Goal: Feedback & Contribution: Submit feedback/report problem

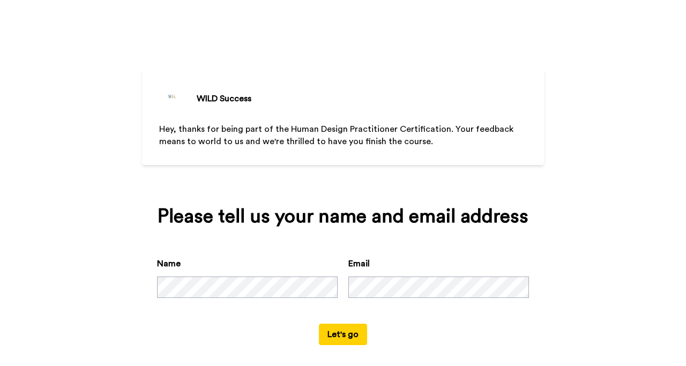
scroll to position [9, 0]
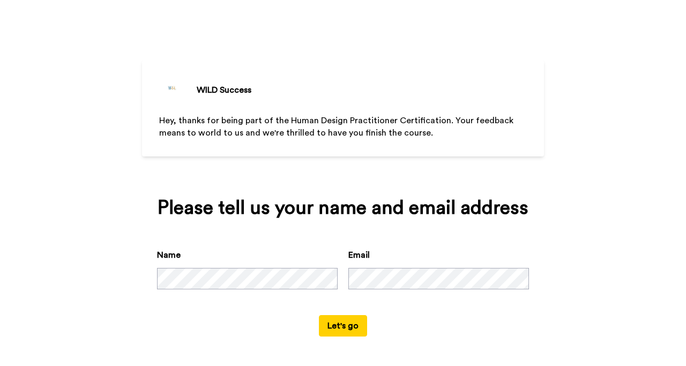
click at [338, 330] on button "Let's go" at bounding box center [343, 325] width 48 height 21
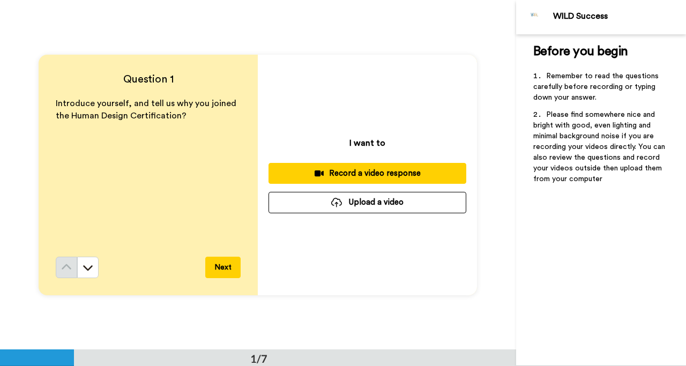
click at [404, 177] on div "Record a video response" at bounding box center [367, 173] width 181 height 11
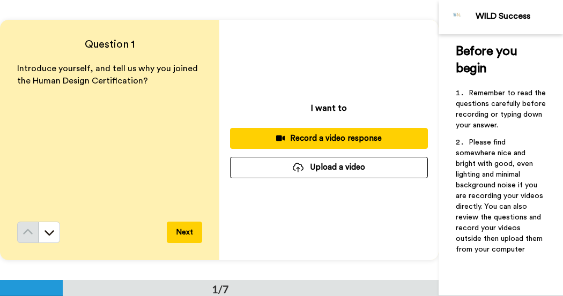
click at [325, 140] on div "Record a video response" at bounding box center [328, 138] width 181 height 11
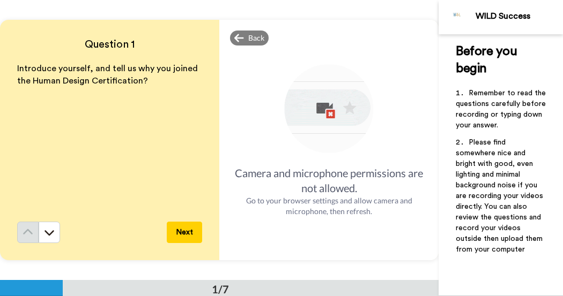
click at [189, 230] on button "Next" at bounding box center [184, 232] width 35 height 21
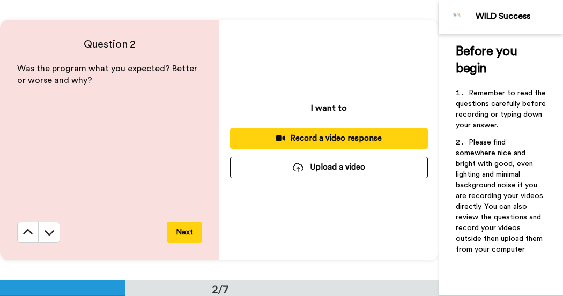
scroll to position [280, 0]
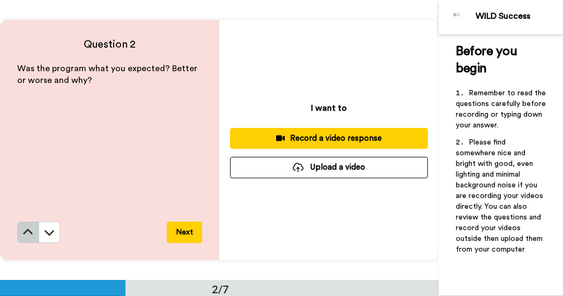
click at [27, 236] on icon at bounding box center [28, 232] width 11 height 11
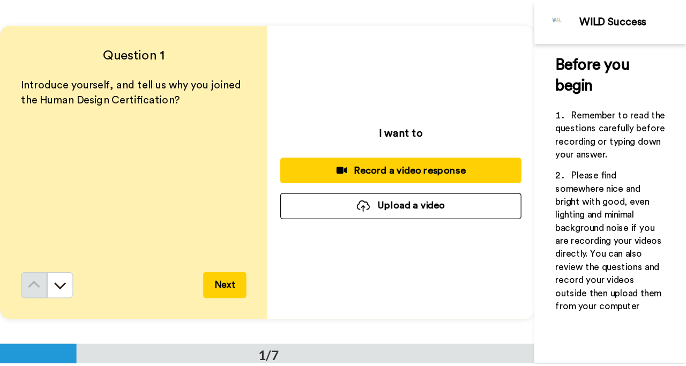
scroll to position [0, 0]
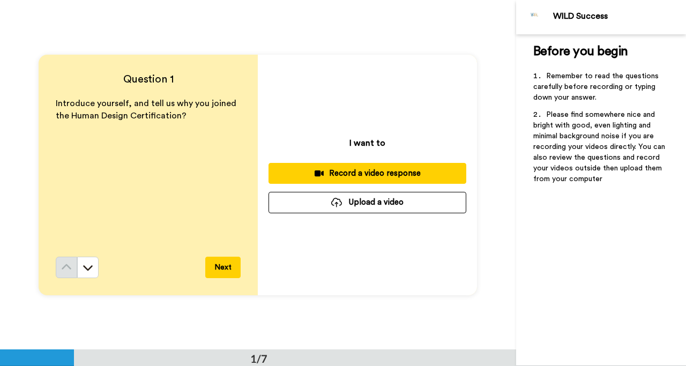
click at [370, 175] on div "Record a video response" at bounding box center [367, 173] width 181 height 11
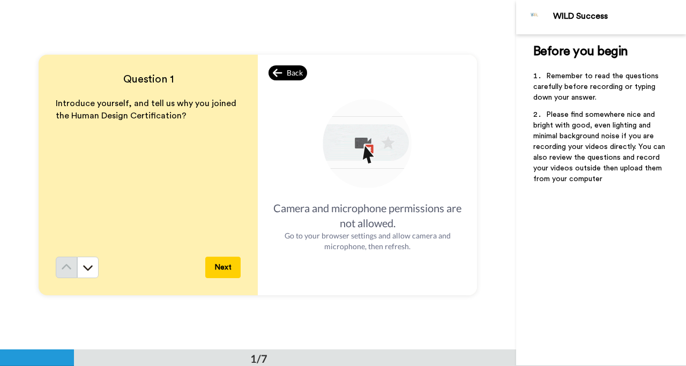
click at [287, 76] on span "Back" at bounding box center [295, 73] width 16 height 11
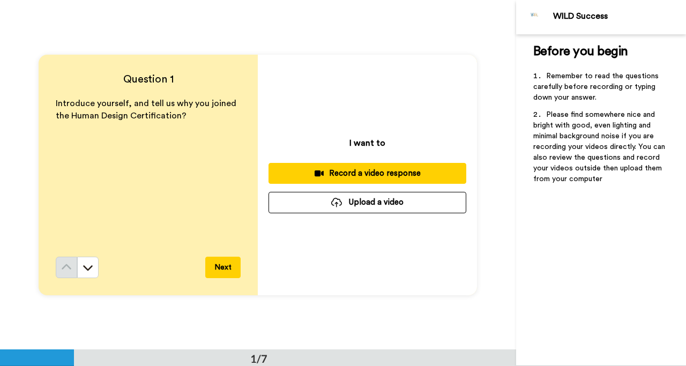
click at [225, 271] on button "Next" at bounding box center [222, 267] width 35 height 21
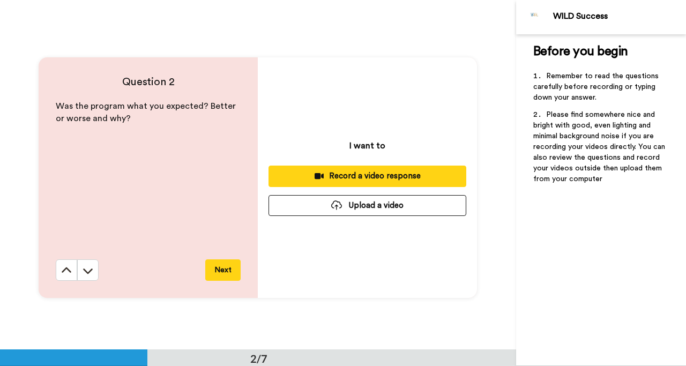
scroll to position [350, 0]
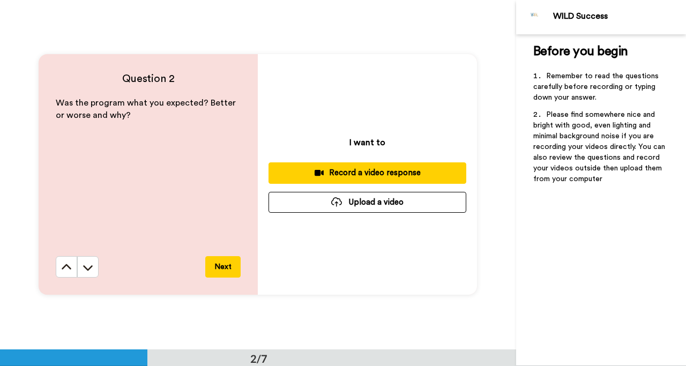
click at [225, 272] on button "Next" at bounding box center [222, 266] width 35 height 21
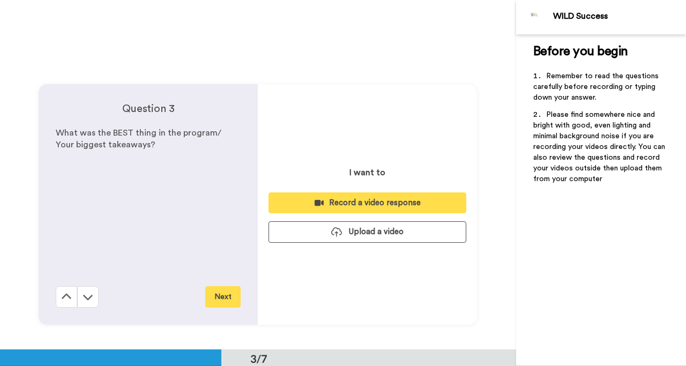
scroll to position [699, 0]
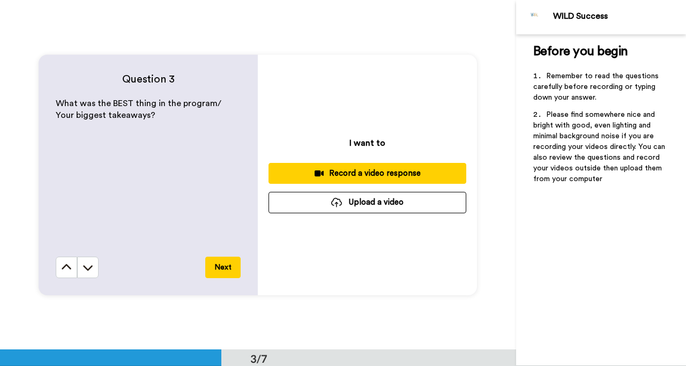
click at [225, 272] on button "Next" at bounding box center [222, 267] width 35 height 21
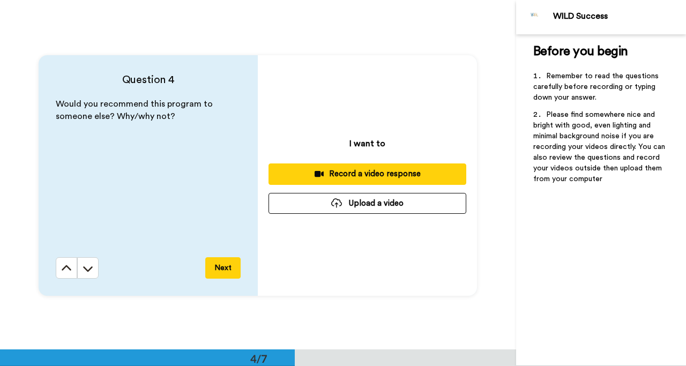
scroll to position [1049, 0]
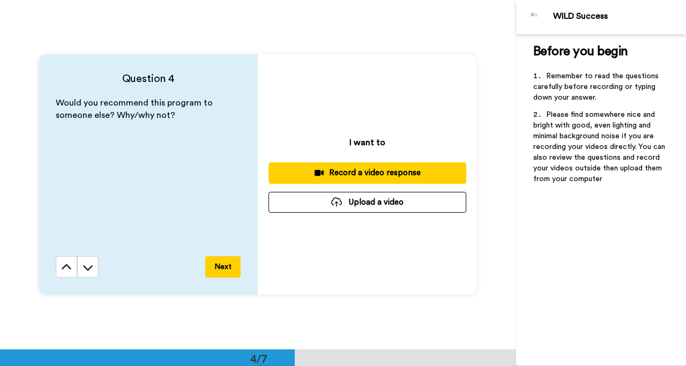
click at [225, 272] on button "Next" at bounding box center [222, 266] width 35 height 21
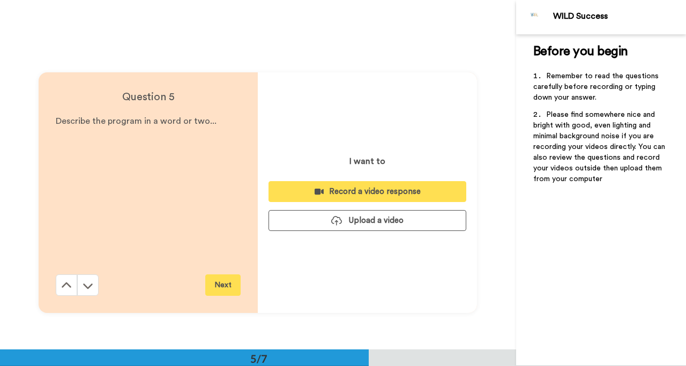
scroll to position [1399, 0]
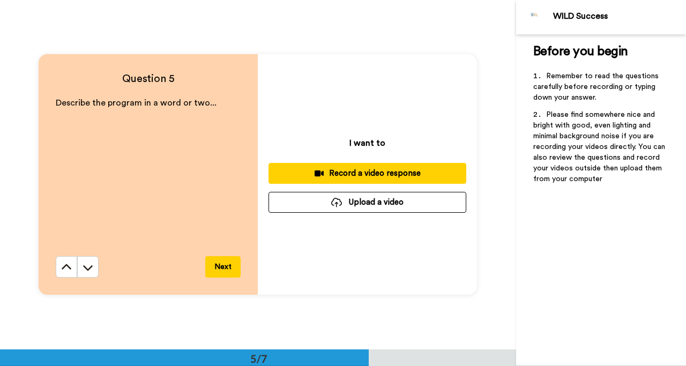
click at [225, 272] on button "Next" at bounding box center [222, 266] width 35 height 21
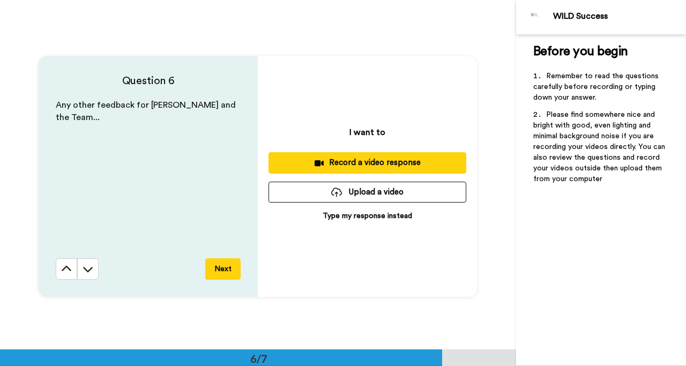
scroll to position [1748, 0]
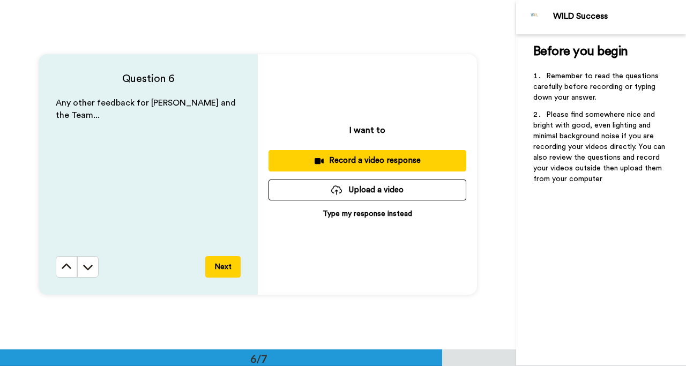
click at [225, 272] on button "Next" at bounding box center [222, 266] width 35 height 21
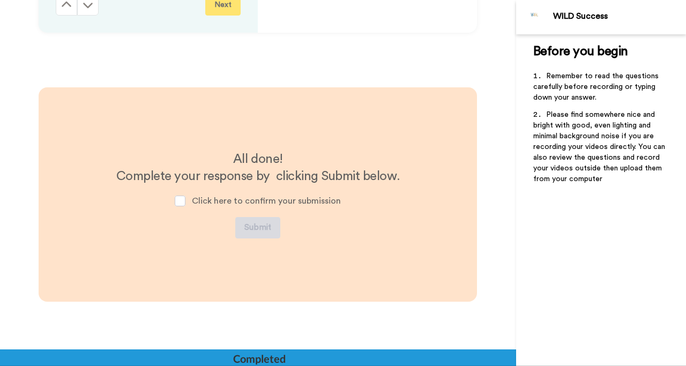
scroll to position [2030, 0]
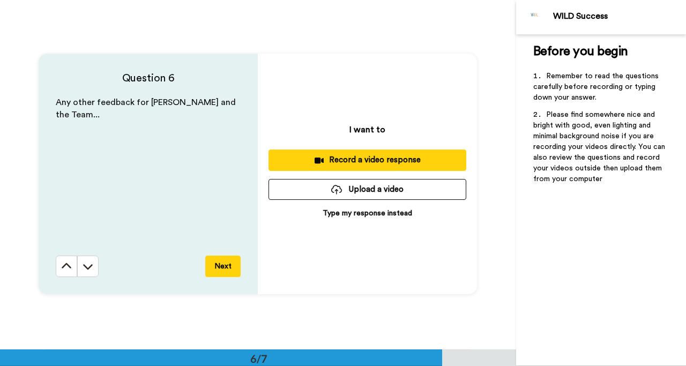
scroll to position [1748, 0]
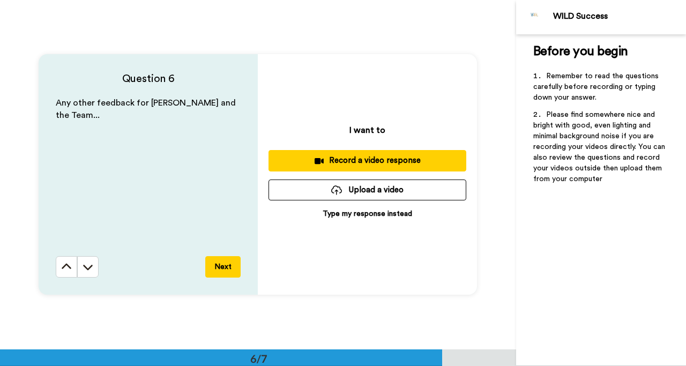
click at [375, 36] on div "Question 6 Any other feedback for Lindell and the Team... Next I want to Record…" at bounding box center [258, 173] width 516 height 349
click at [65, 267] on icon at bounding box center [66, 266] width 11 height 11
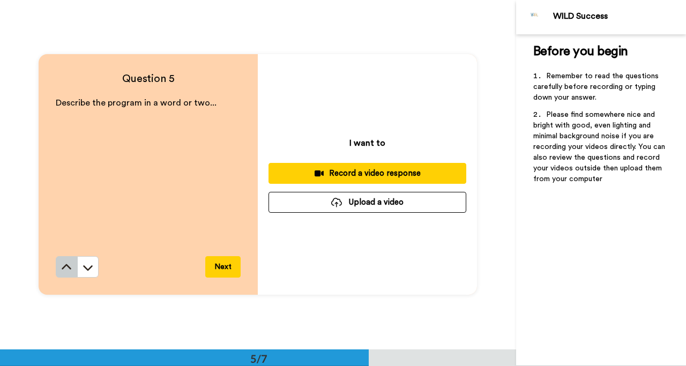
click at [66, 267] on icon at bounding box center [66, 267] width 11 height 11
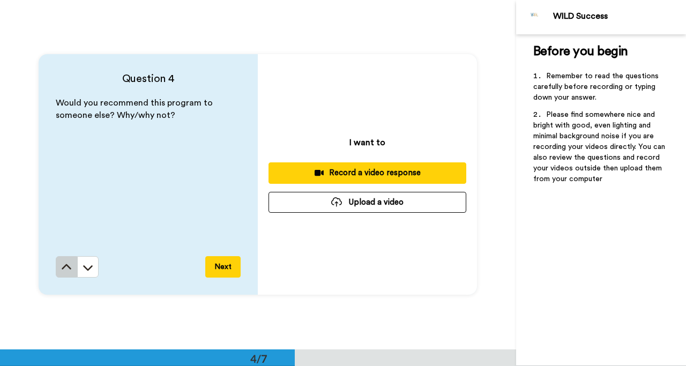
click at [66, 267] on icon at bounding box center [66, 267] width 11 height 11
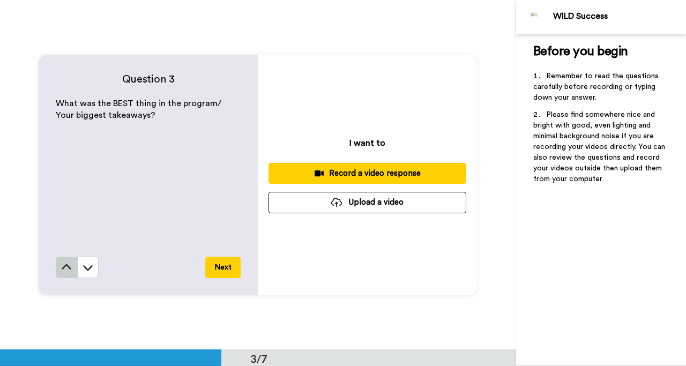
click at [66, 268] on icon at bounding box center [66, 267] width 11 height 11
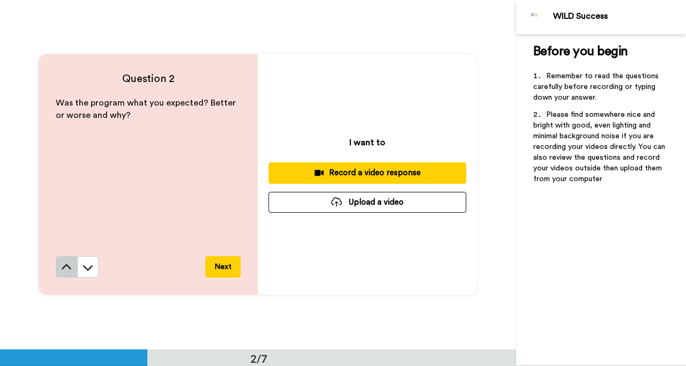
click at [67, 268] on icon at bounding box center [66, 267] width 11 height 11
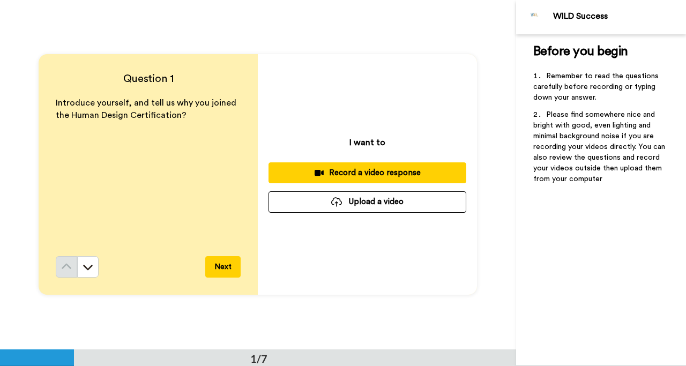
scroll to position [0, 0]
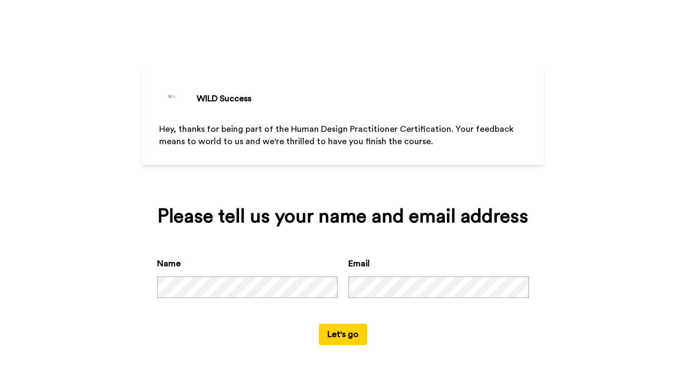
click at [343, 337] on button "Let's go" at bounding box center [343, 334] width 48 height 21
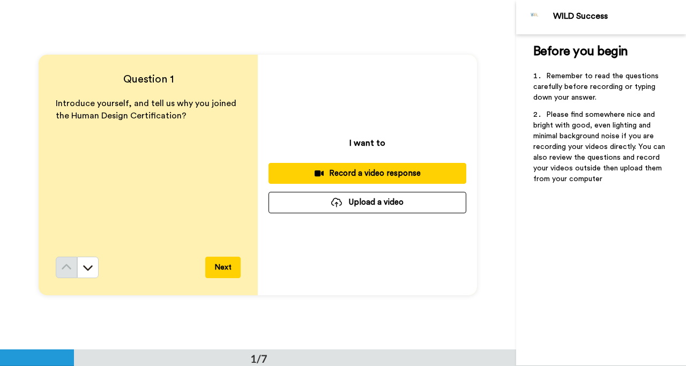
click at [379, 174] on div "Record a video response" at bounding box center [367, 173] width 181 height 11
